Goal: Information Seeking & Learning: Learn about a topic

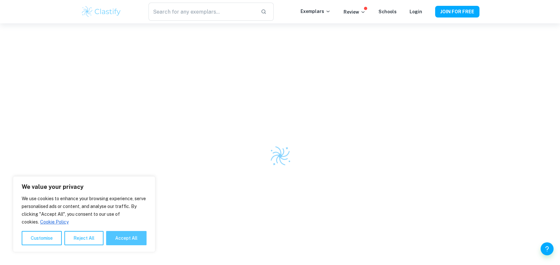
click at [126, 239] on button "Accept All" at bounding box center [126, 238] width 40 height 14
checkbox input "true"
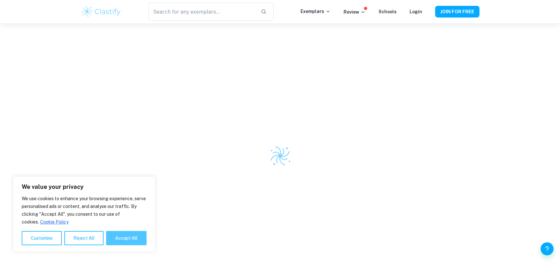
checkbox input "true"
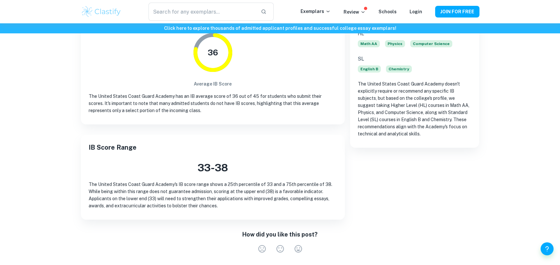
scroll to position [97, 0]
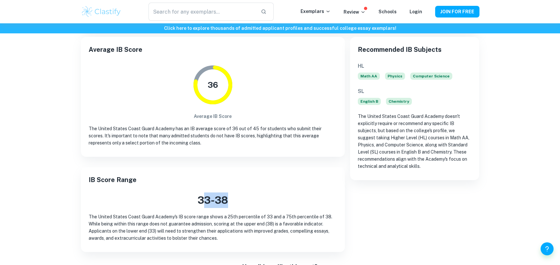
drag, startPoint x: 201, startPoint y: 199, endPoint x: 234, endPoint y: 193, distance: 33.9
click at [234, 193] on h3 "33 - 38" at bounding box center [213, 200] width 249 height 16
click at [197, 200] on h3 "33 - 38" at bounding box center [213, 200] width 249 height 16
drag, startPoint x: 197, startPoint y: 200, endPoint x: 235, endPoint y: 195, distance: 37.6
click at [235, 195] on h3 "33 - 38" at bounding box center [213, 200] width 249 height 16
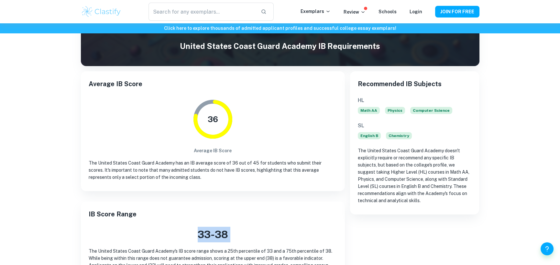
scroll to position [65, 0]
